Goal: Task Accomplishment & Management: Use online tool/utility

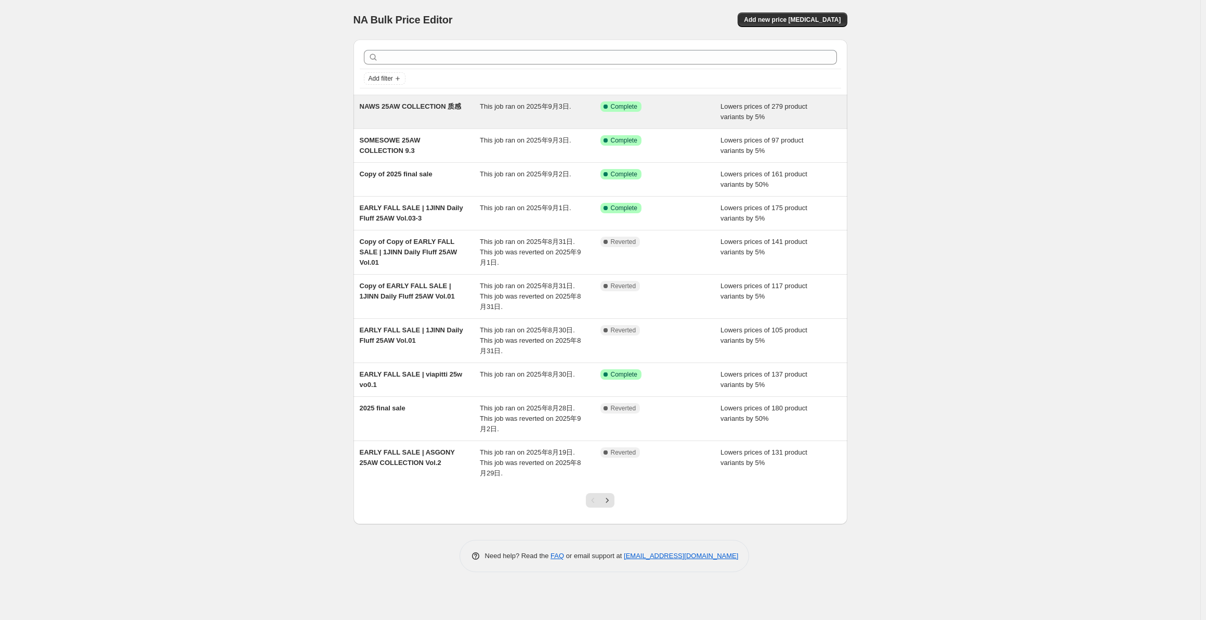
click at [679, 116] on div "Success Complete Complete" at bounding box center [661, 111] width 121 height 21
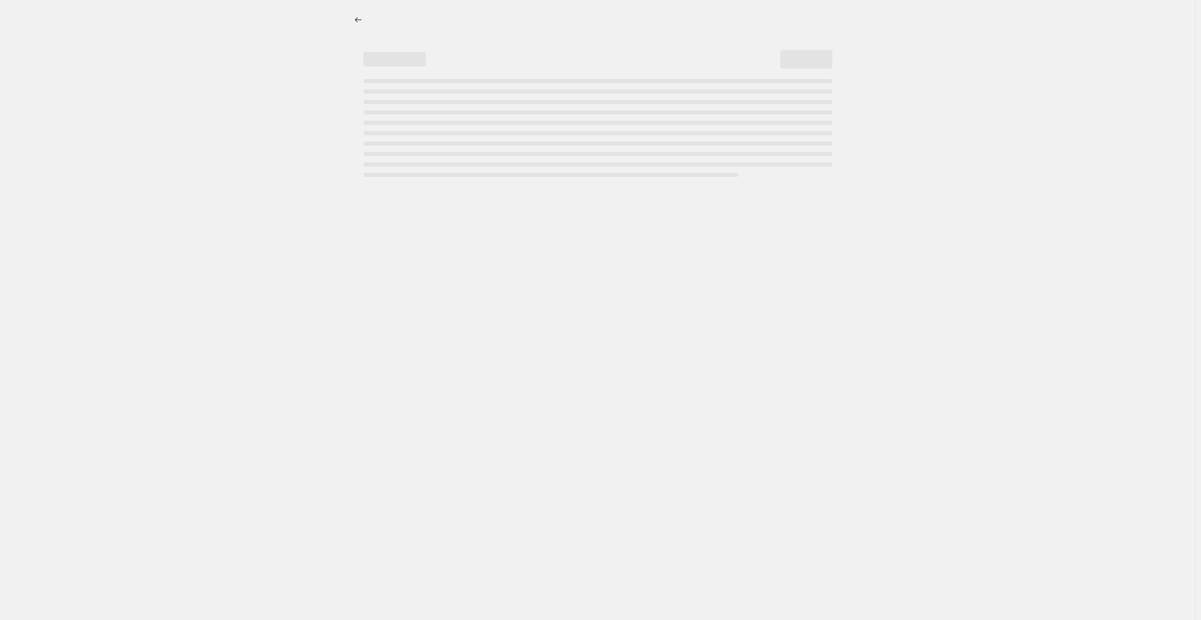
select select "percentage"
select select "collection"
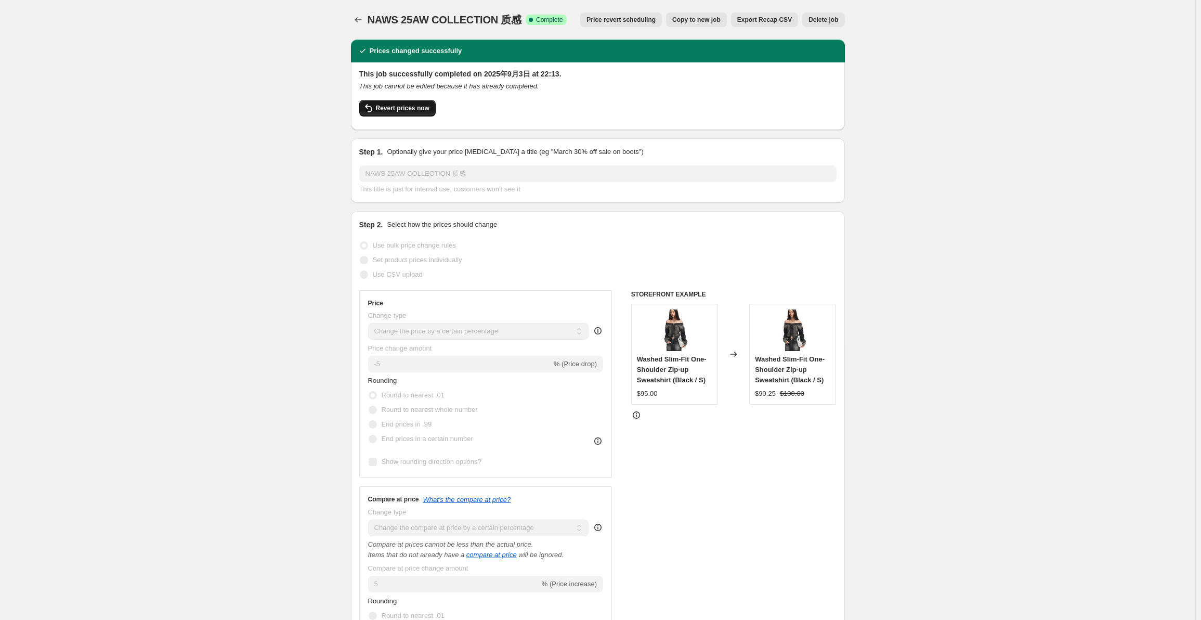
click at [417, 106] on span "Revert prices now" at bounding box center [403, 108] width 54 height 8
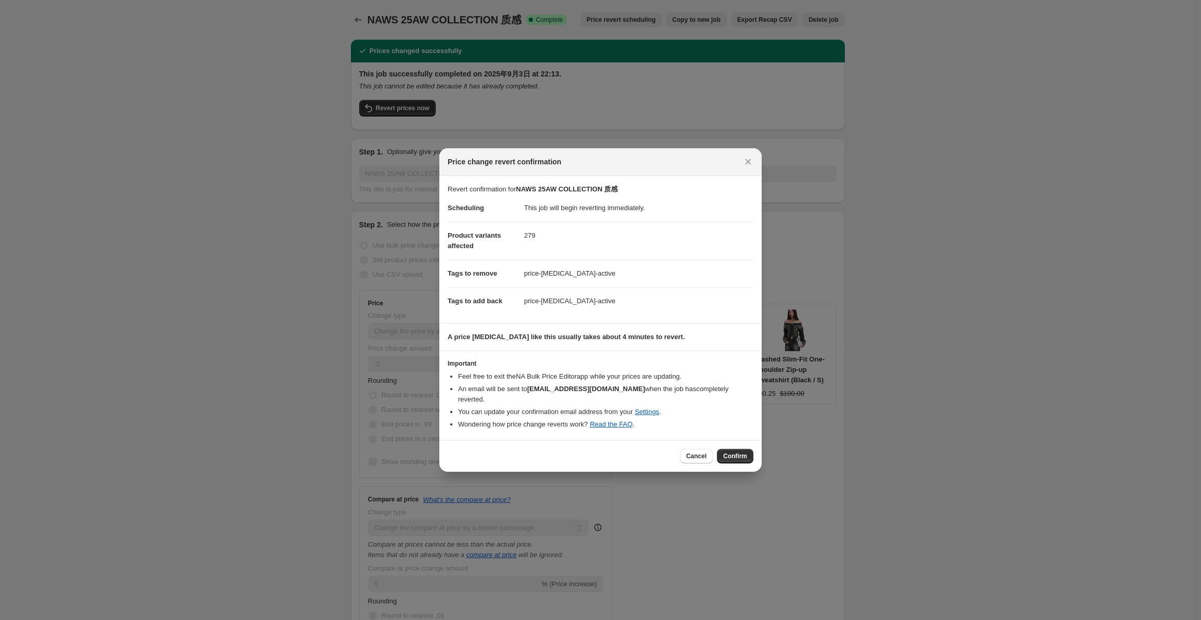
drag, startPoint x: 740, startPoint y: 453, endPoint x: 731, endPoint y: 450, distance: 9.4
click at [739, 453] on span "Confirm" at bounding box center [735, 456] width 24 height 8
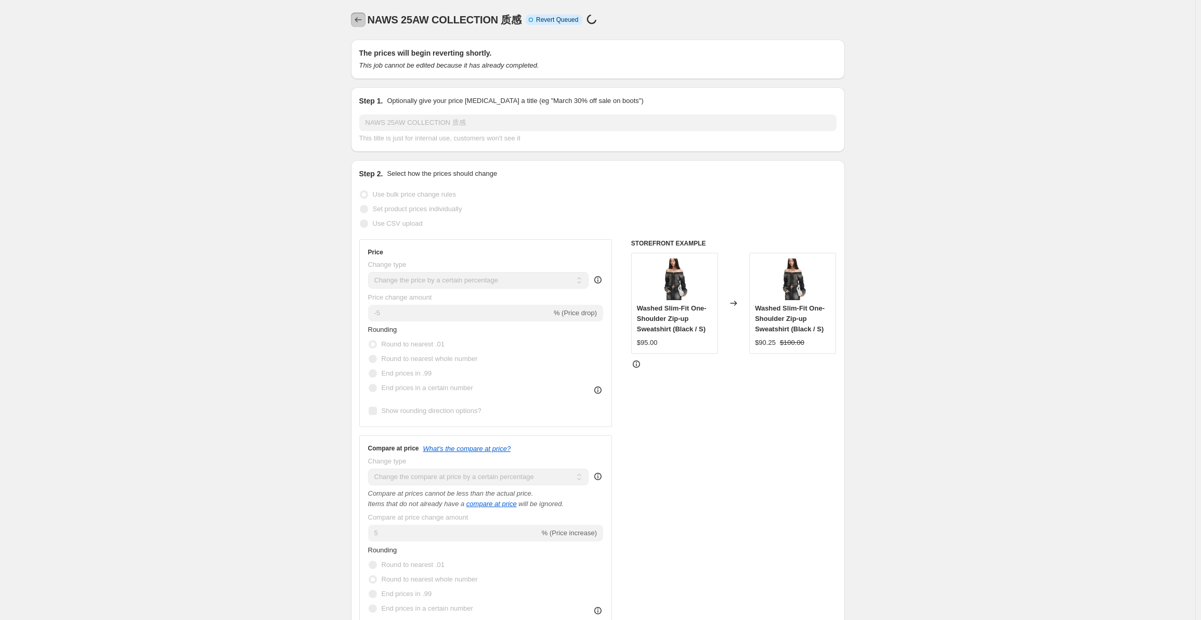
click at [359, 18] on icon "Price change jobs" at bounding box center [358, 20] width 10 height 10
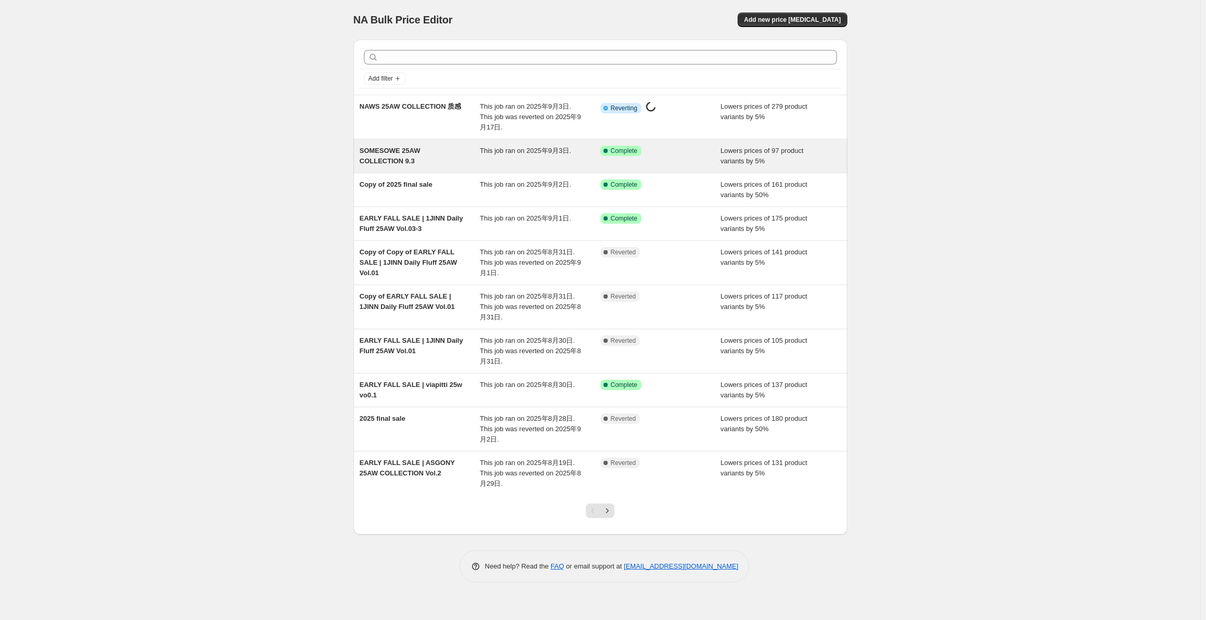
click at [684, 166] on div "Success Complete Complete" at bounding box center [661, 156] width 121 height 21
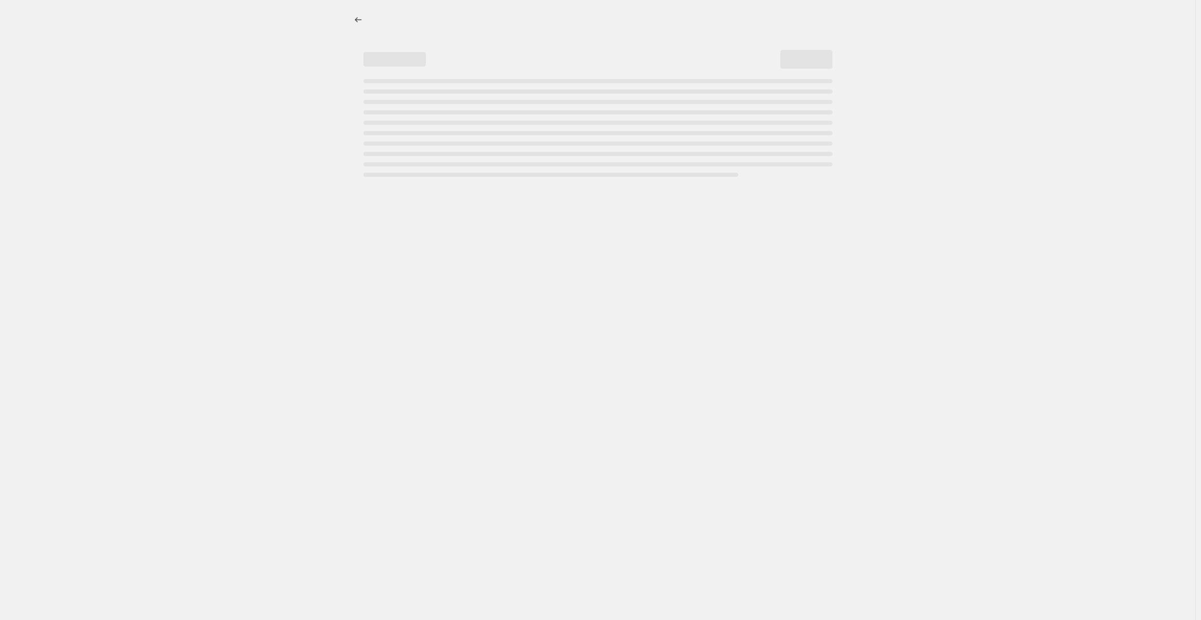
select select "percentage"
select select "collection"
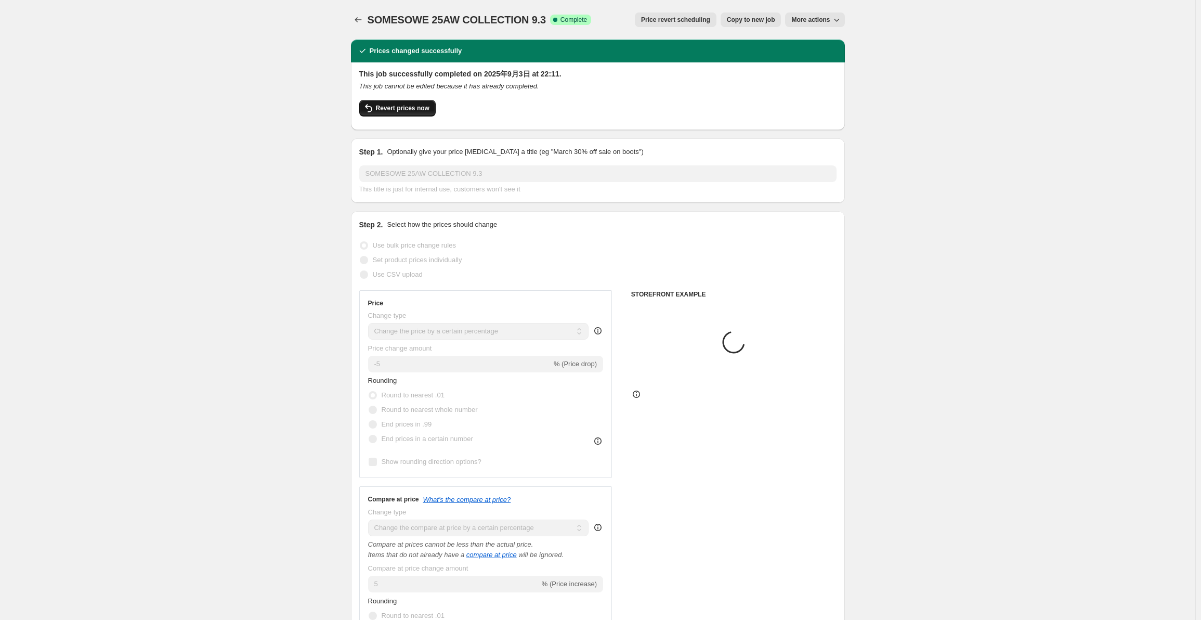
click at [397, 105] on button "Revert prices now" at bounding box center [397, 108] width 76 height 17
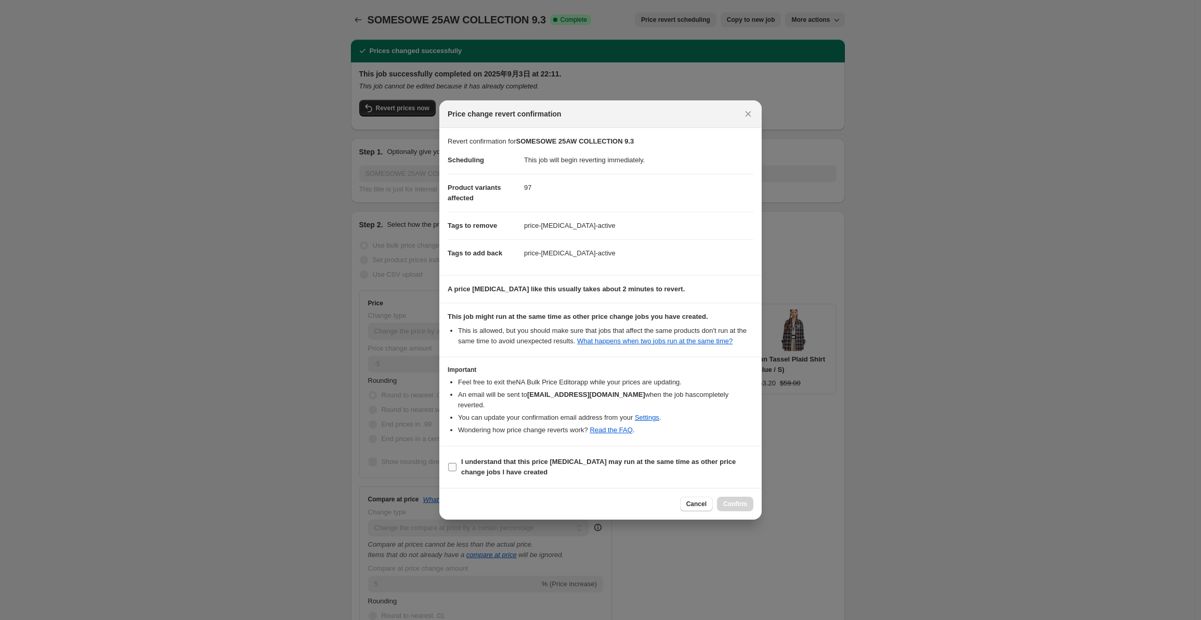
click at [599, 462] on span "I understand that this price [MEDICAL_DATA] may run at the same time as other p…" at bounding box center [607, 467] width 292 height 21
click at [457, 463] on input "I understand that this price [MEDICAL_DATA] may run at the same time as other p…" at bounding box center [452, 467] width 8 height 8
checkbox input "true"
click at [735, 501] on span "Confirm" at bounding box center [735, 504] width 24 height 8
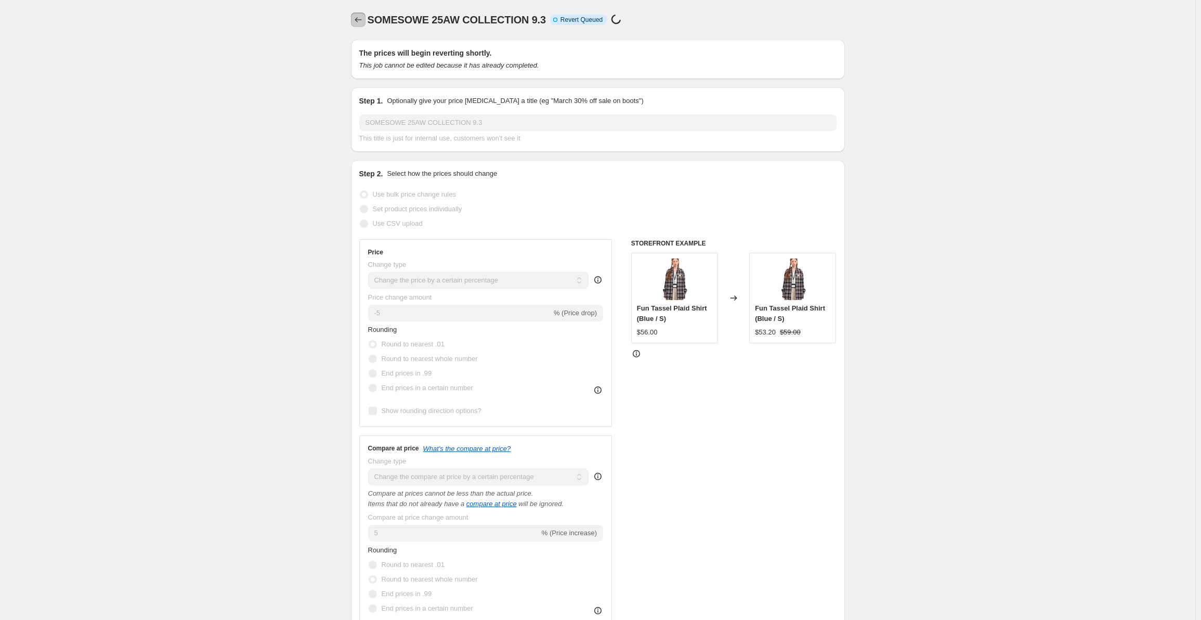
click at [355, 17] on button "Price change jobs" at bounding box center [358, 19] width 15 height 15
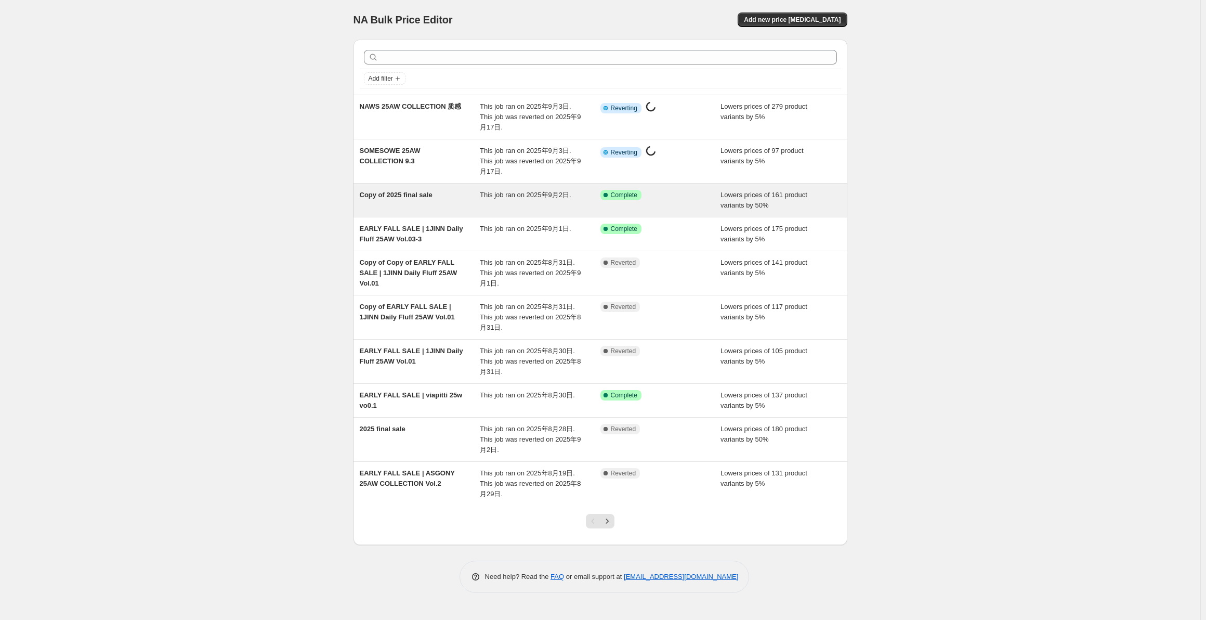
click at [441, 209] on div "Copy of 2025 final sale" at bounding box center [420, 200] width 121 height 21
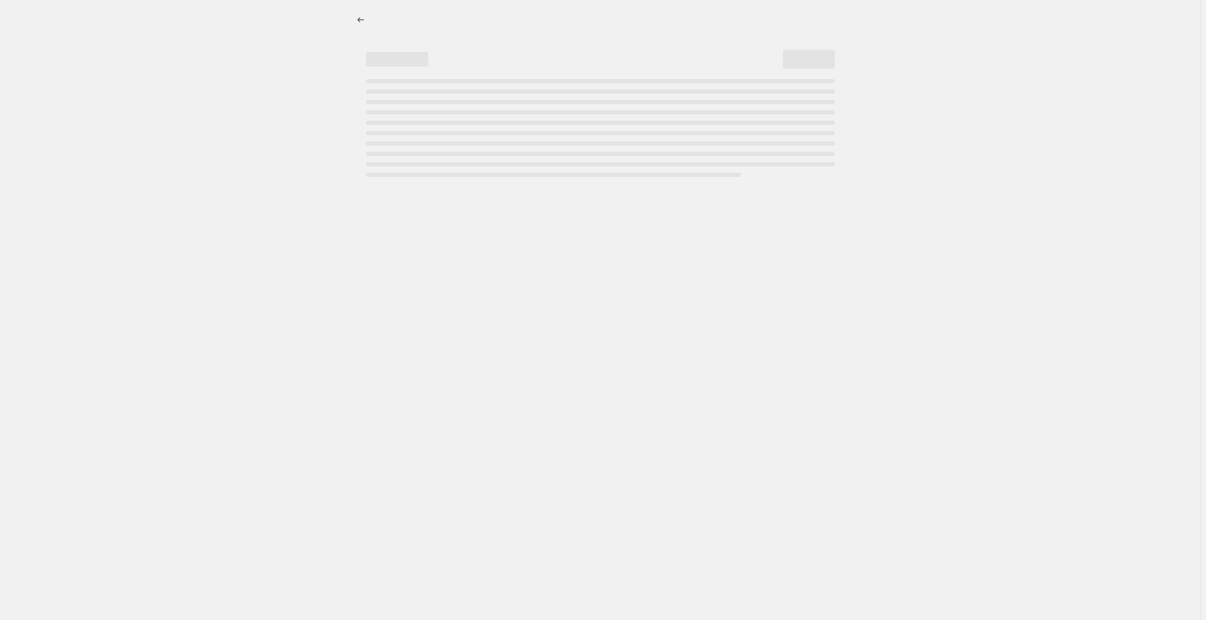
select select "percentage"
select select "collection"
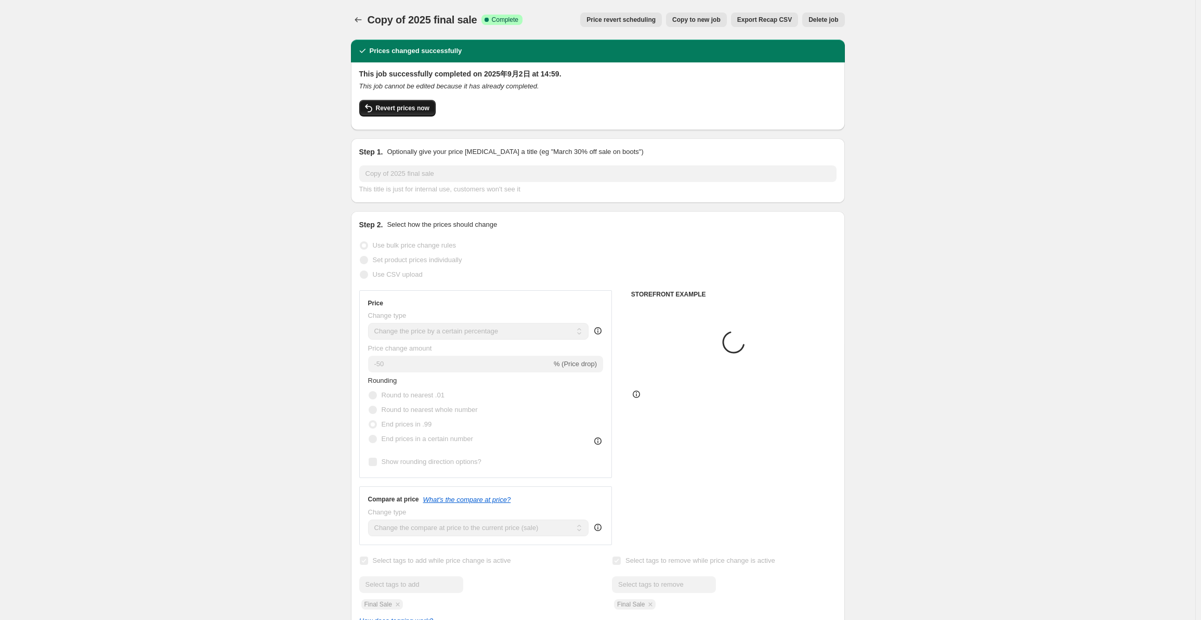
click at [410, 108] on span "Revert prices now" at bounding box center [403, 108] width 54 height 8
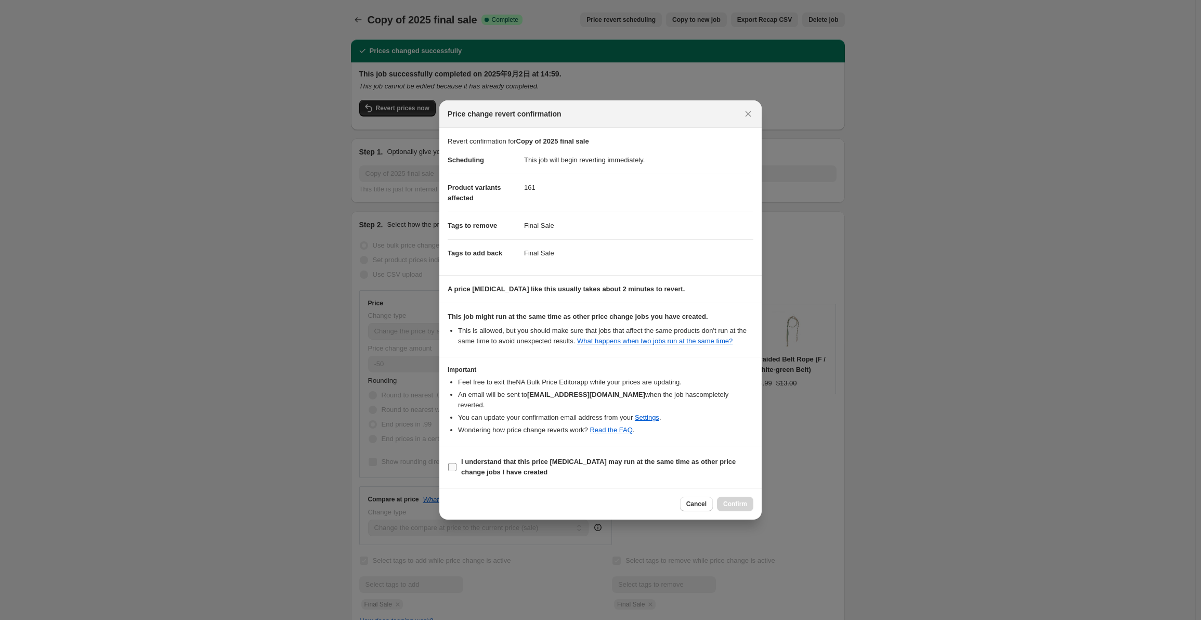
click at [471, 458] on b "I understand that this price [MEDICAL_DATA] may run at the same time as other p…" at bounding box center [598, 467] width 275 height 18
click at [457, 463] on input "I understand that this price [MEDICAL_DATA] may run at the same time as other p…" at bounding box center [452, 467] width 8 height 8
checkbox input "true"
click at [729, 502] on span "Confirm" at bounding box center [735, 504] width 24 height 8
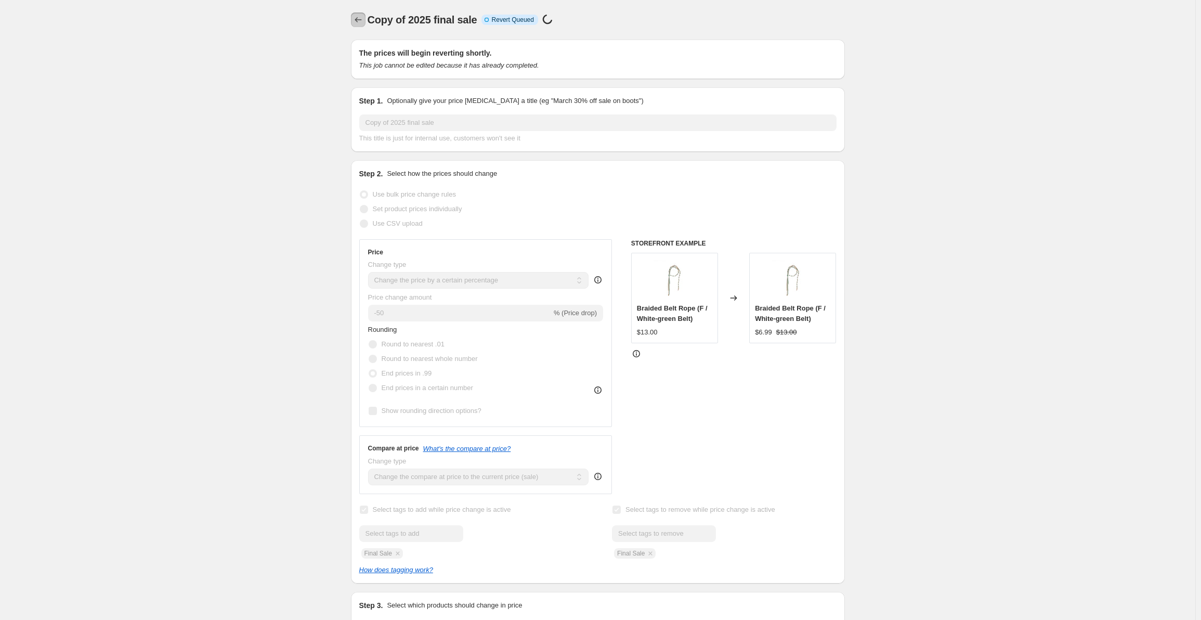
click at [362, 24] on icon "Price change jobs" at bounding box center [358, 20] width 10 height 10
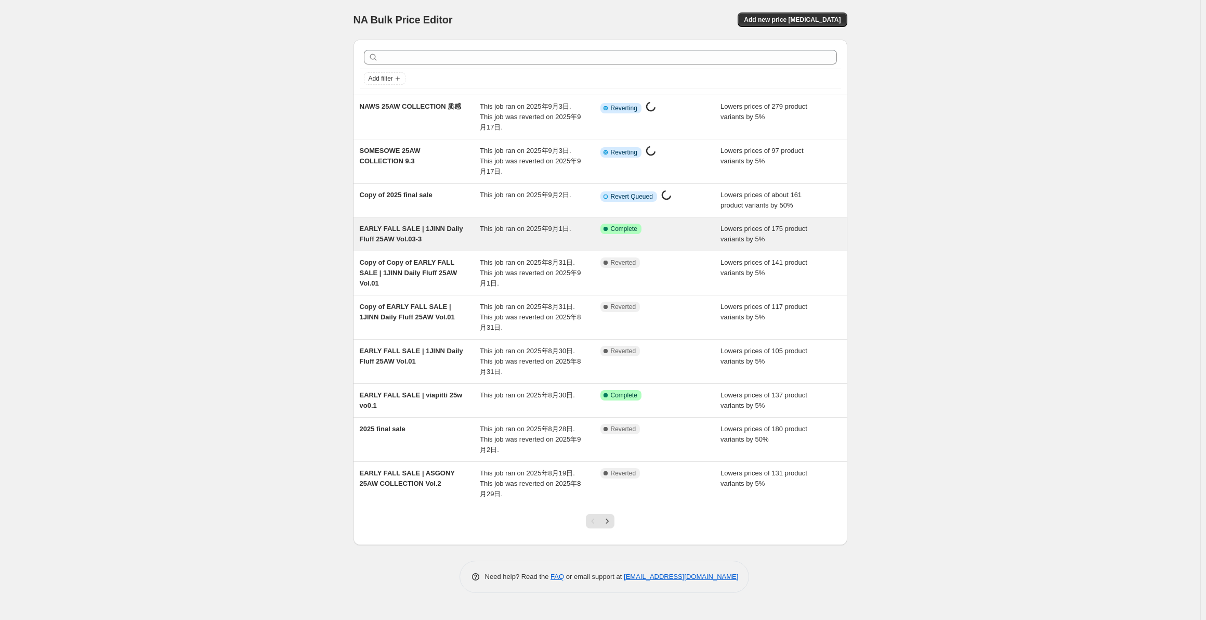
click at [670, 229] on div "Success Complete Complete" at bounding box center [653, 229] width 105 height 10
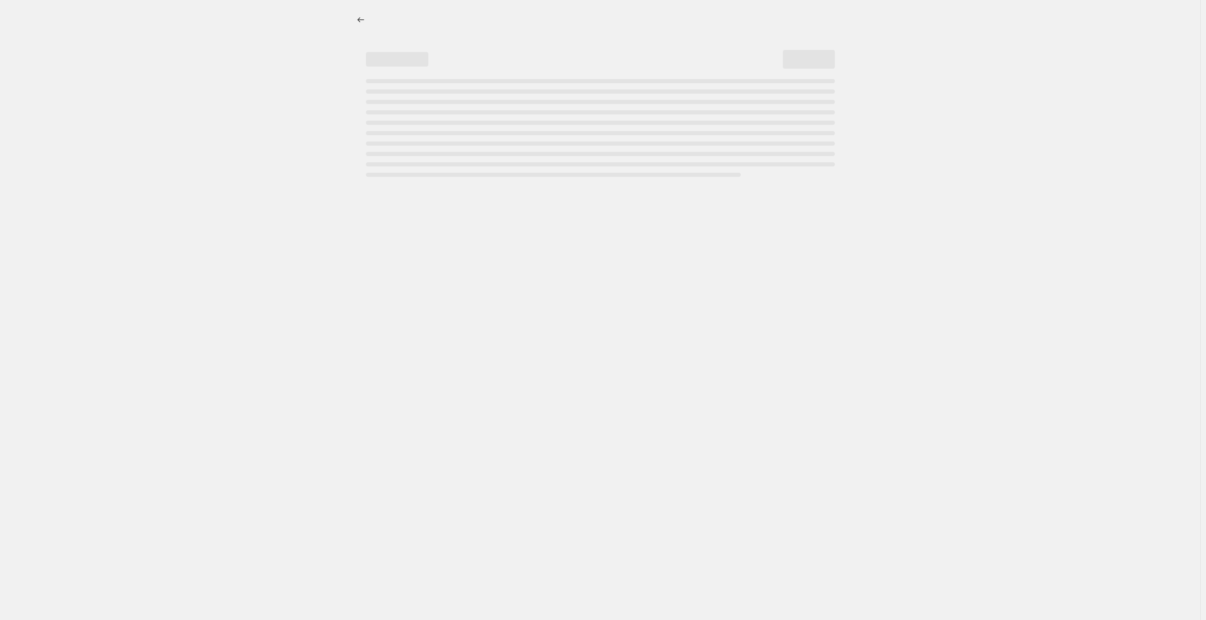
select select "percentage"
select select "collection"
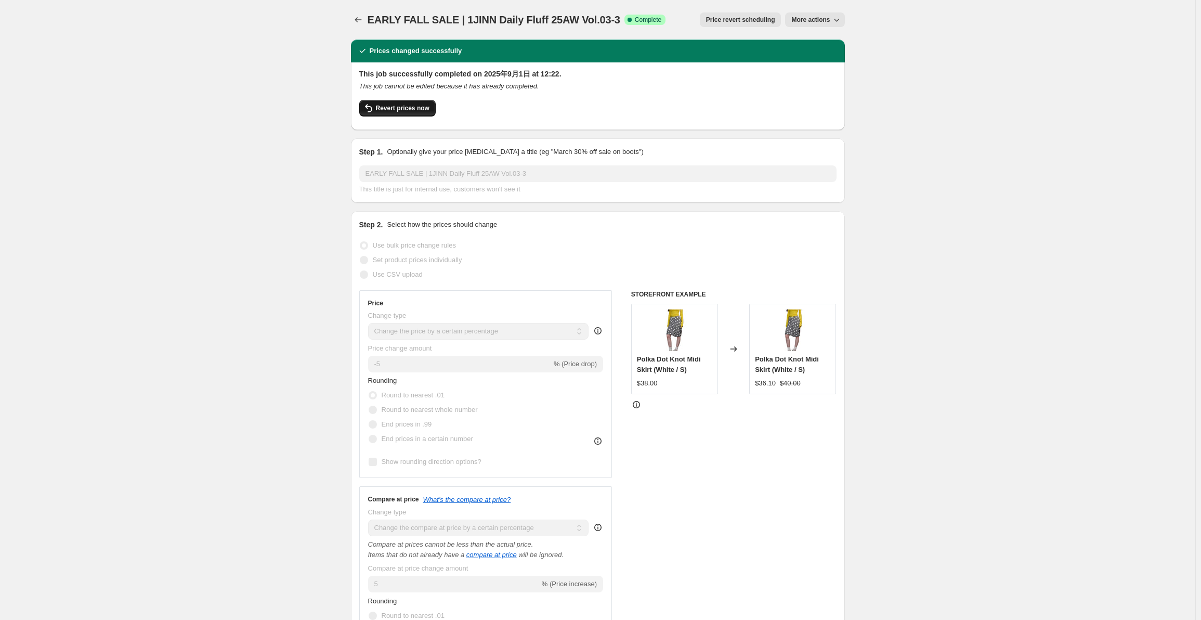
click at [401, 114] on button "Revert prices now" at bounding box center [397, 108] width 76 height 17
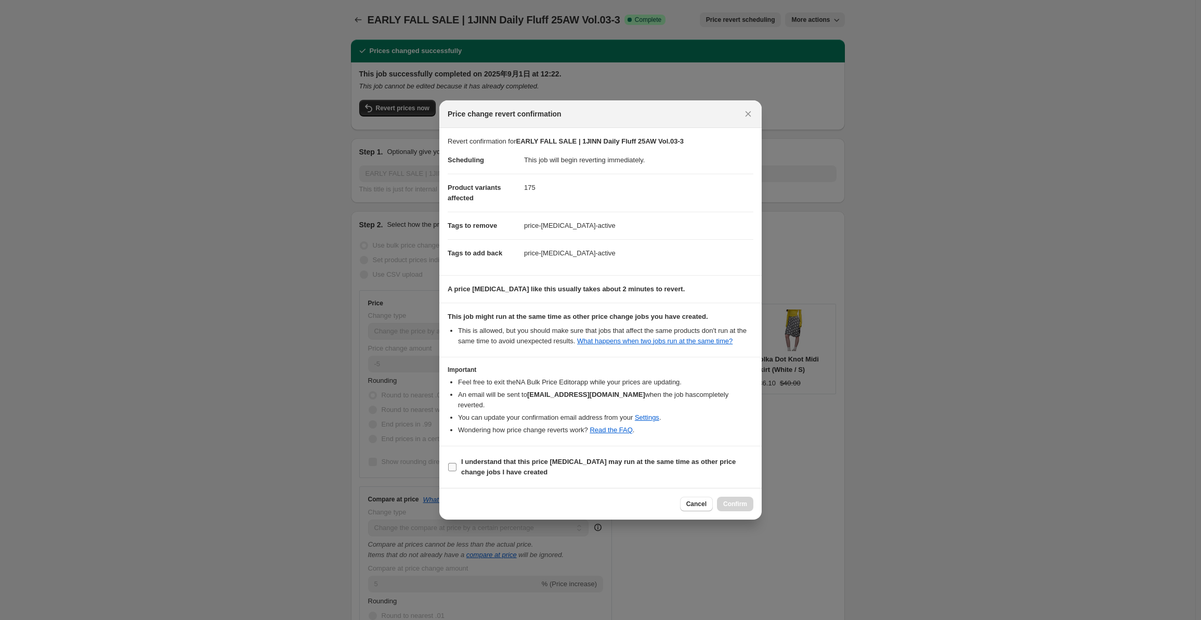
click at [505, 458] on b "I understand that this price [MEDICAL_DATA] may run at the same time as other p…" at bounding box center [598, 467] width 275 height 18
click at [457, 463] on input "I understand that this price [MEDICAL_DATA] may run at the same time as other p…" at bounding box center [452, 467] width 8 height 8
checkbox input "true"
click at [735, 500] on span "Confirm" at bounding box center [735, 504] width 24 height 8
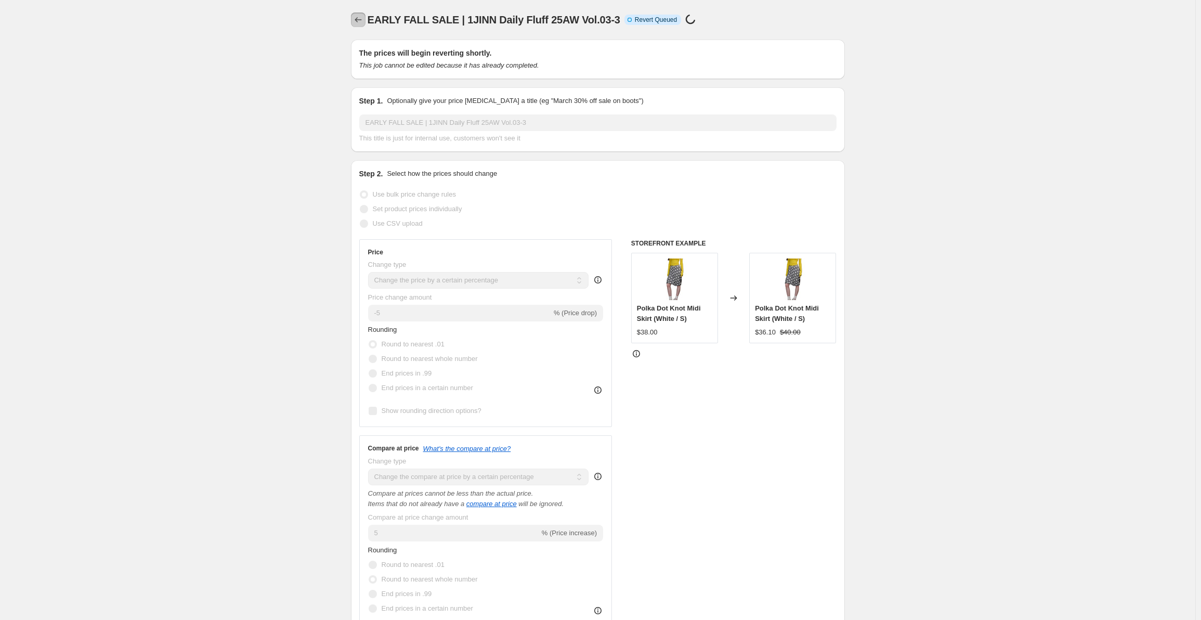
click at [359, 15] on button "Price change jobs" at bounding box center [358, 19] width 15 height 15
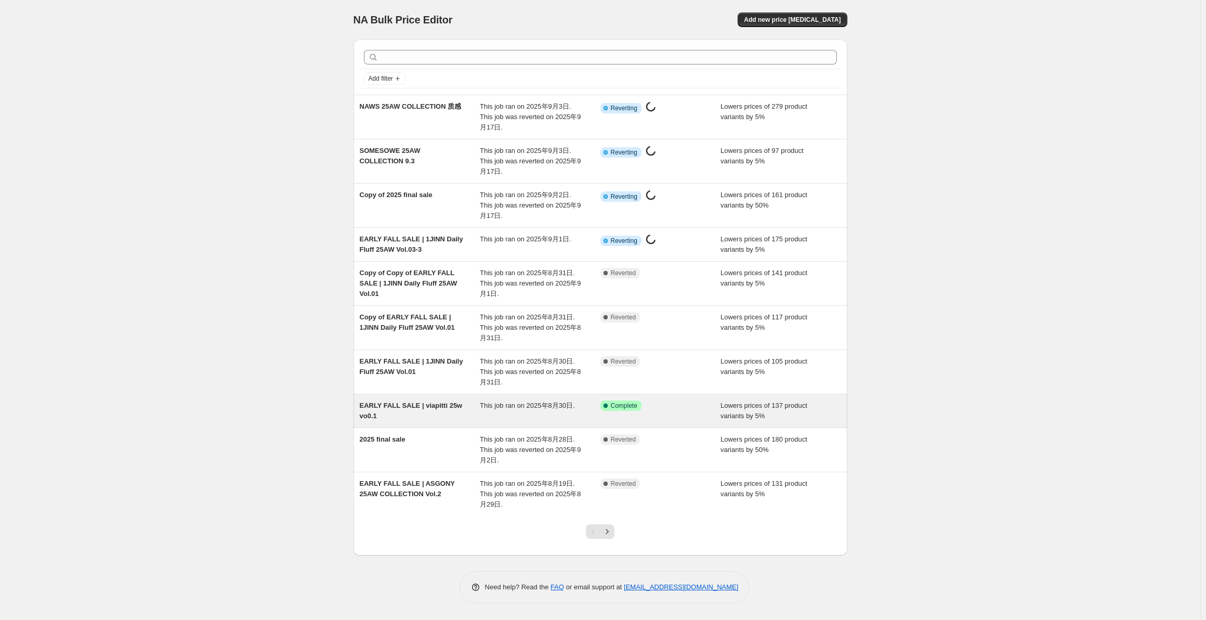
click at [456, 397] on div "EARLY FALL SALE | viapitti 25w vo0.1 This job ran on 2025年8月30日. Success Comple…" at bounding box center [601, 410] width 494 height 33
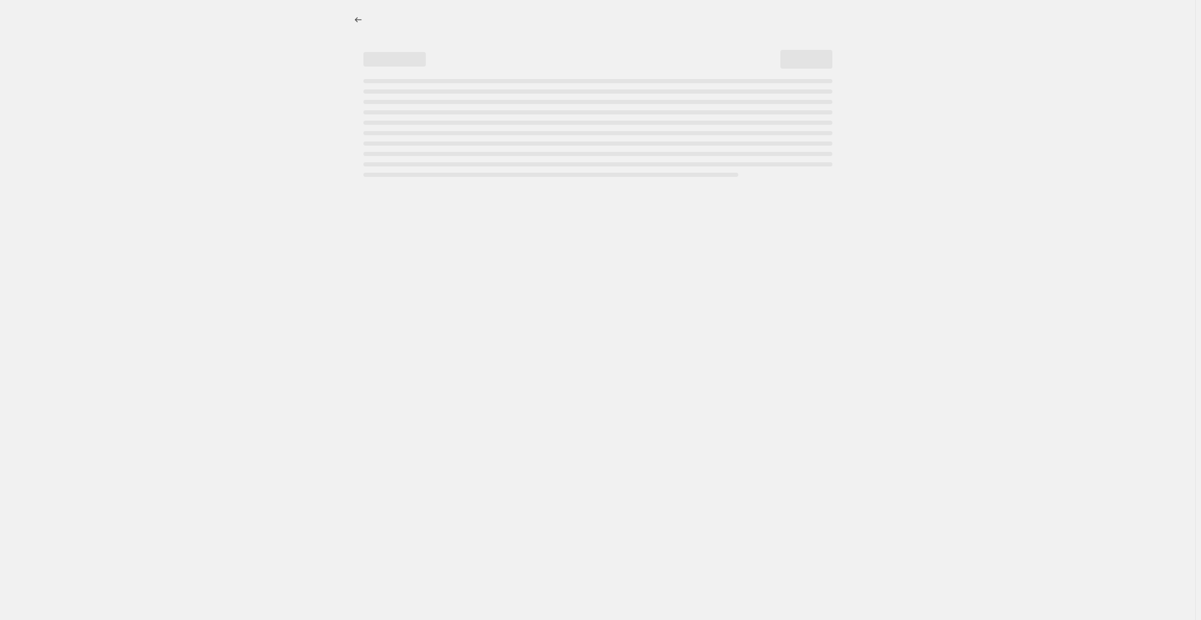
select select "percentage"
select select "collection"
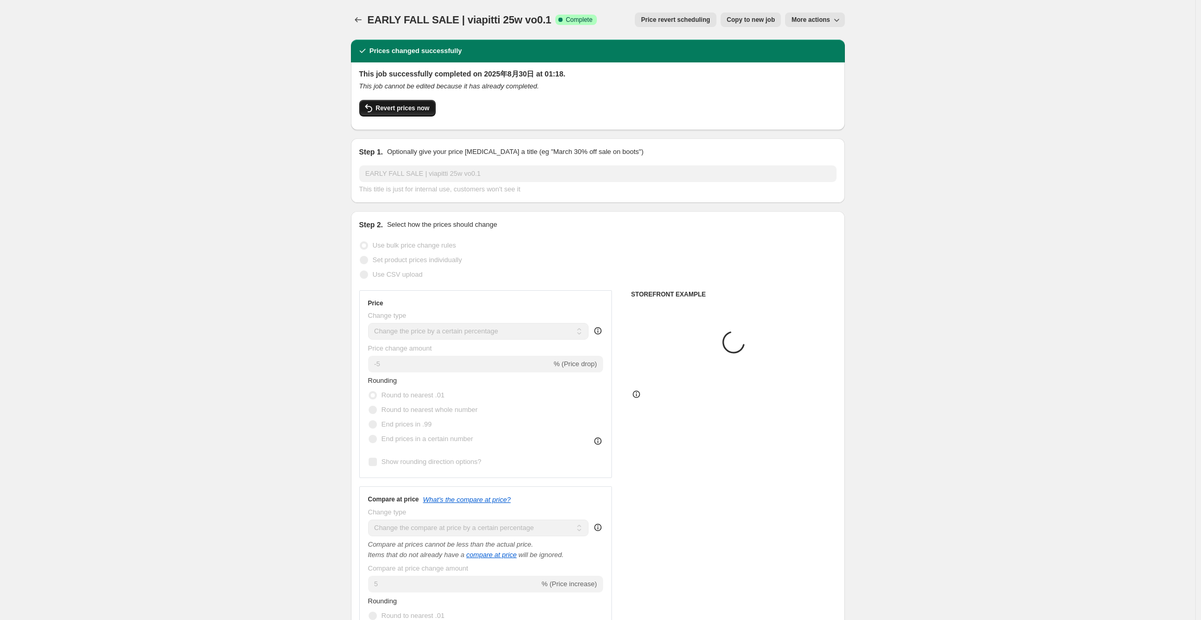
click at [410, 107] on span "Revert prices now" at bounding box center [403, 108] width 54 height 8
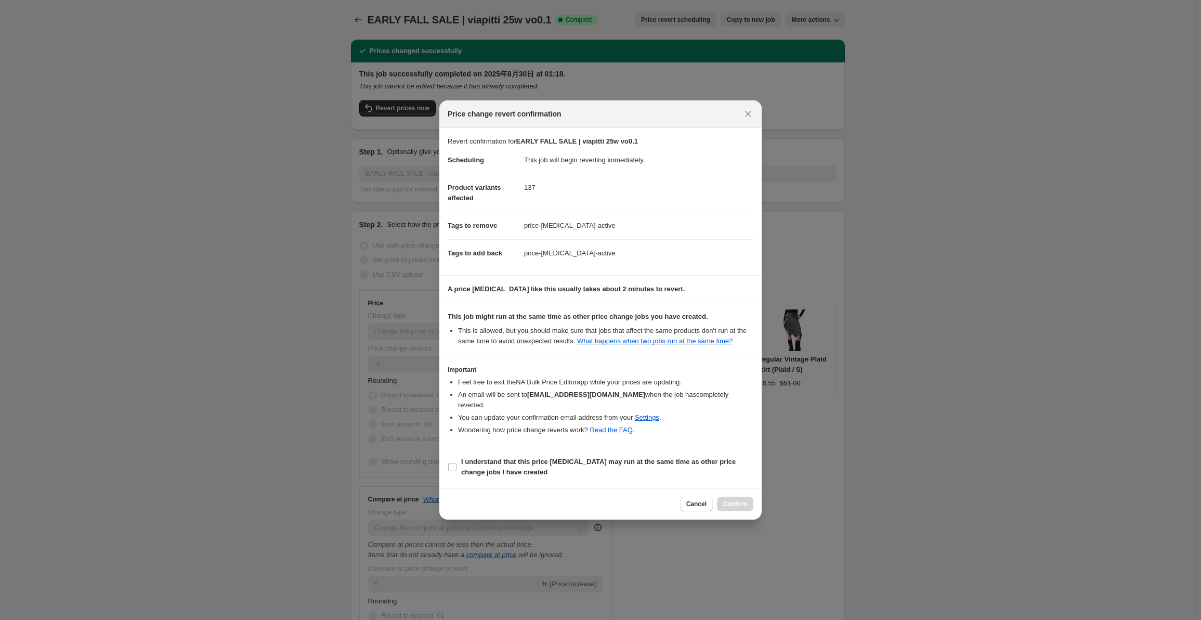
drag, startPoint x: 472, startPoint y: 458, endPoint x: 600, endPoint y: 481, distance: 129.5
click at [474, 458] on b "I understand that this price [MEDICAL_DATA] may run at the same time as other p…" at bounding box center [598, 467] width 275 height 18
click at [457, 463] on input "I understand that this price [MEDICAL_DATA] may run at the same time as other p…" at bounding box center [452, 467] width 8 height 8
checkbox input "true"
click at [742, 497] on button "Confirm" at bounding box center [735, 504] width 36 height 15
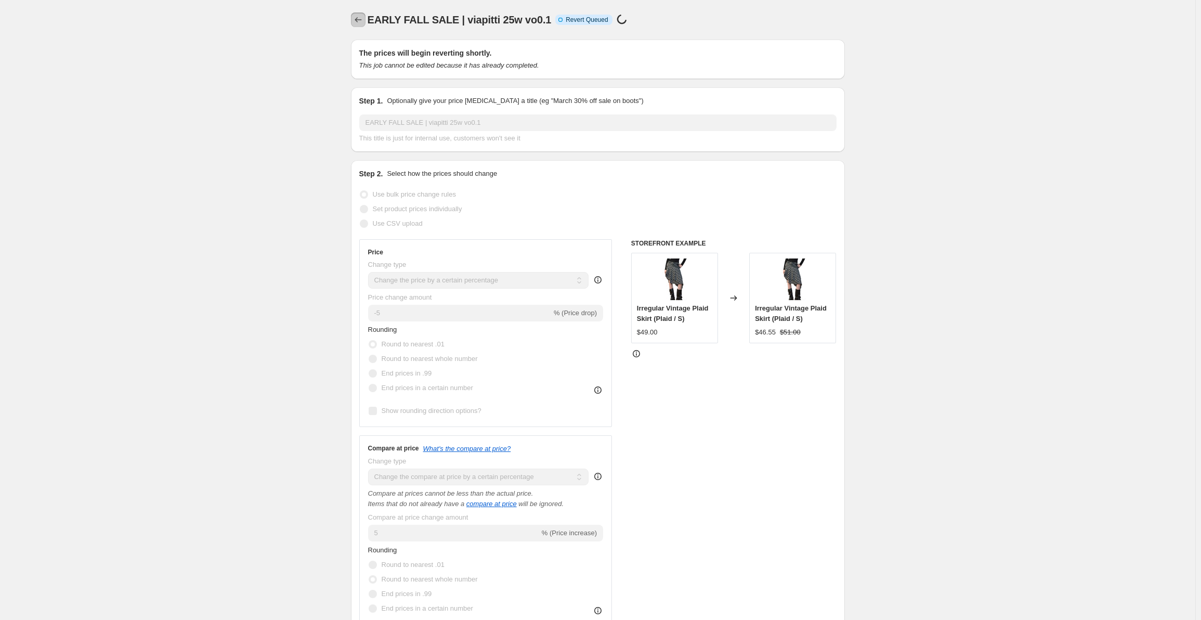
click at [361, 17] on icon "Price change jobs" at bounding box center [358, 20] width 10 height 10
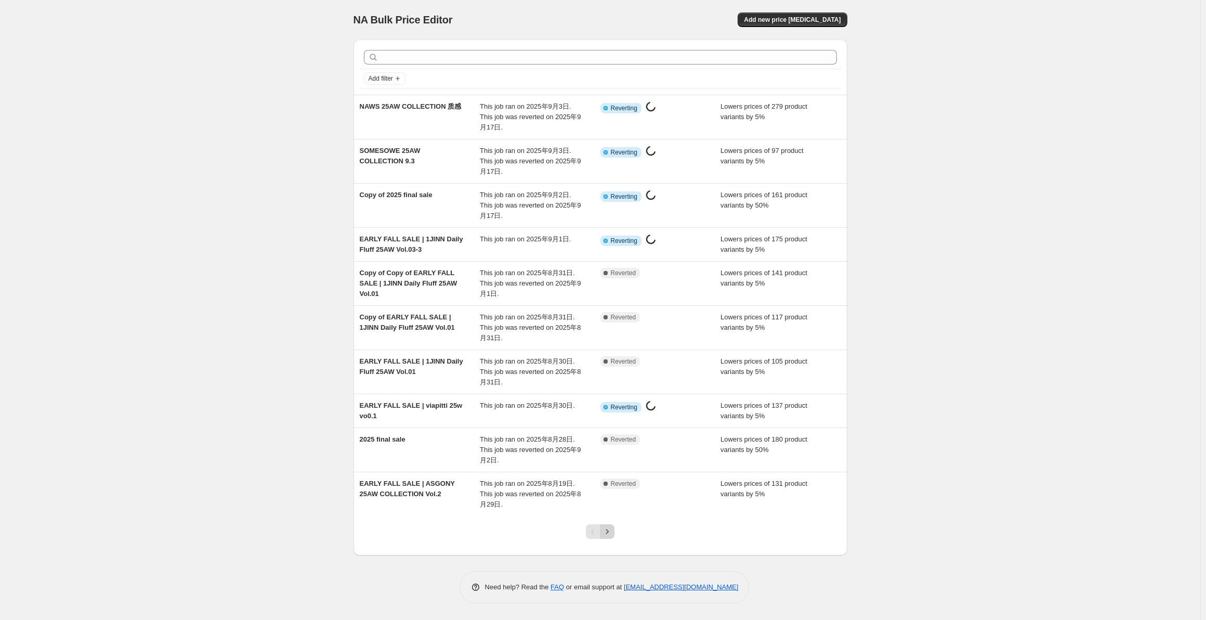
click at [608, 529] on icon "Next" at bounding box center [607, 531] width 10 height 10
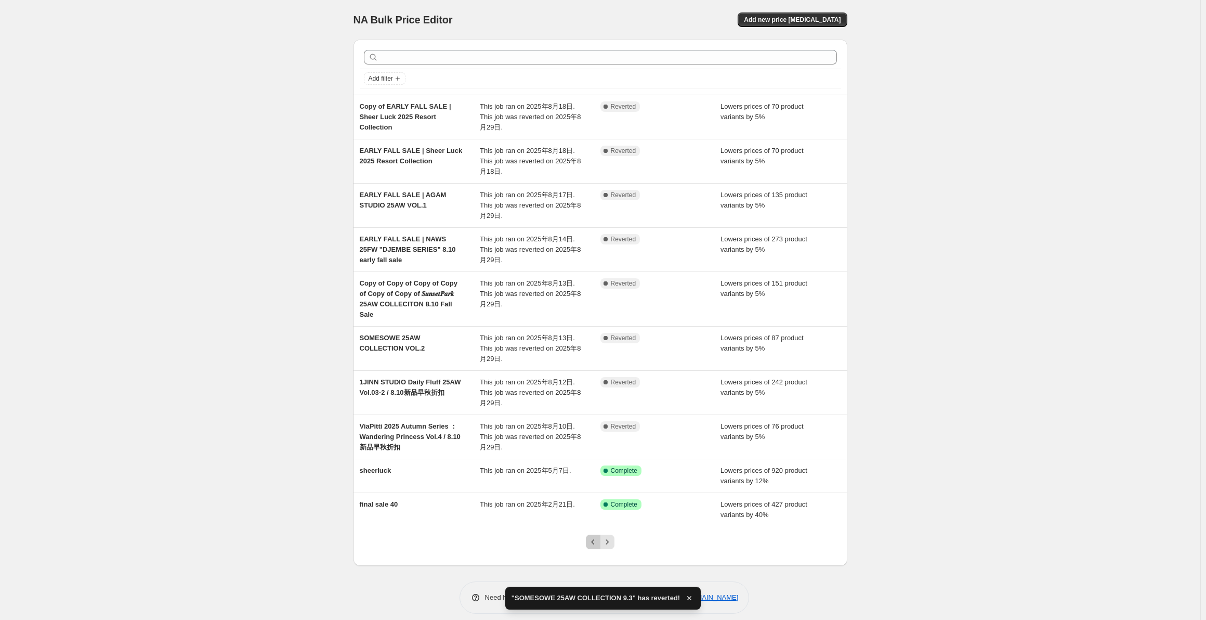
drag, startPoint x: 590, startPoint y: 529, endPoint x: 589, endPoint y: 490, distance: 39.5
click at [591, 537] on icon "Previous" at bounding box center [593, 542] width 10 height 10
